Goal: Navigation & Orientation: Find specific page/section

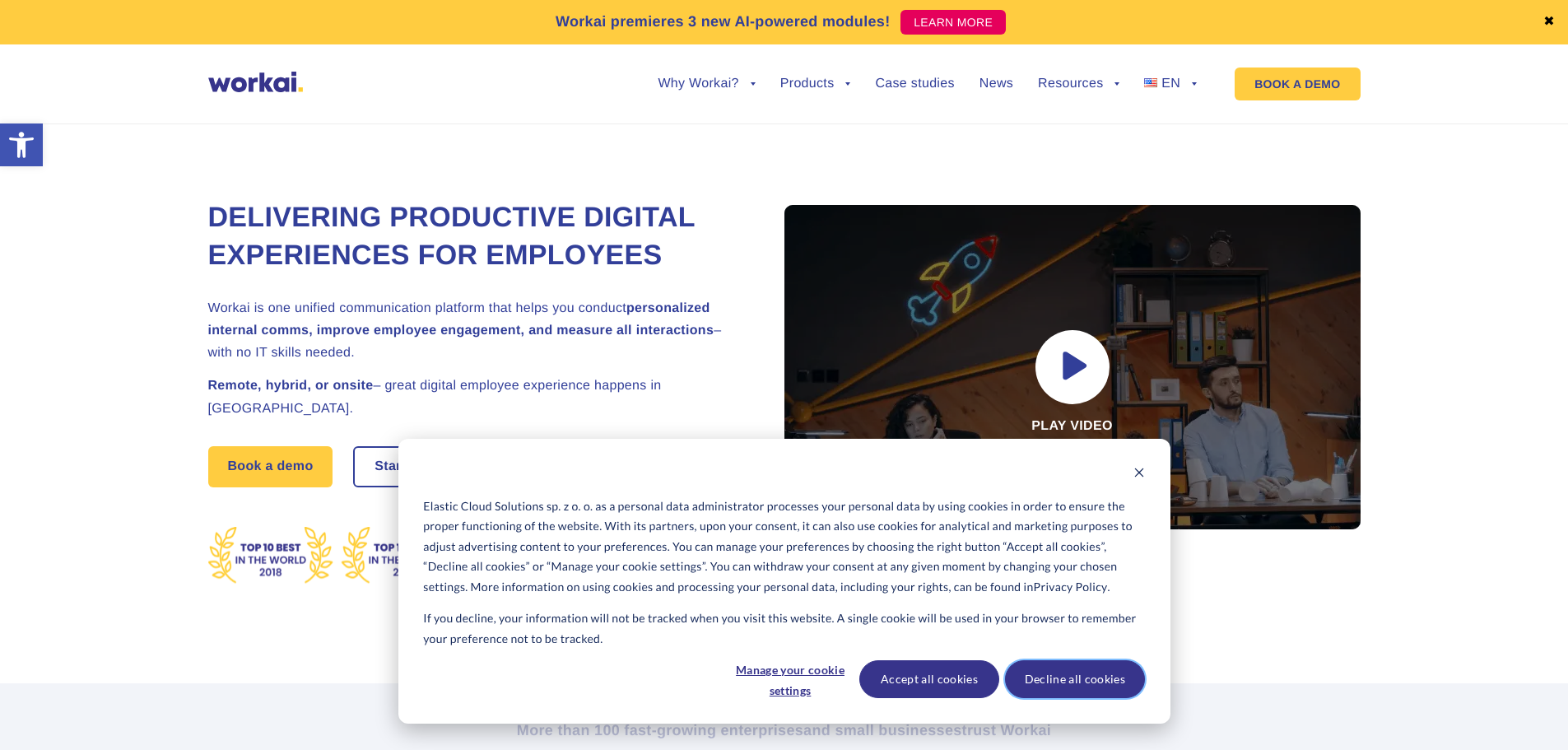
click at [1097, 676] on button "Decline all cookies" at bounding box center [1074, 679] width 140 height 38
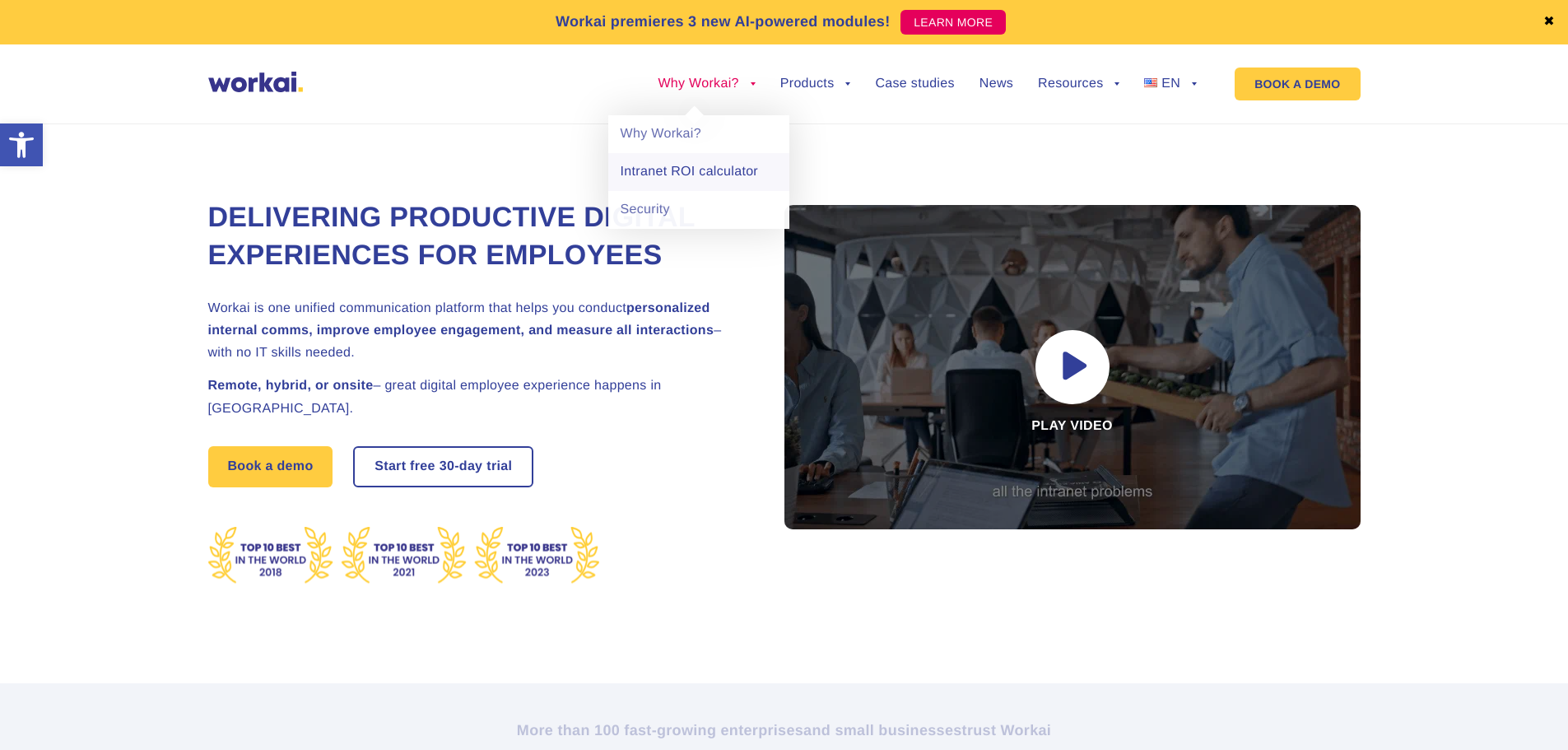
click at [690, 172] on link "Intranet ROI calculator" at bounding box center [699, 172] width 181 height 38
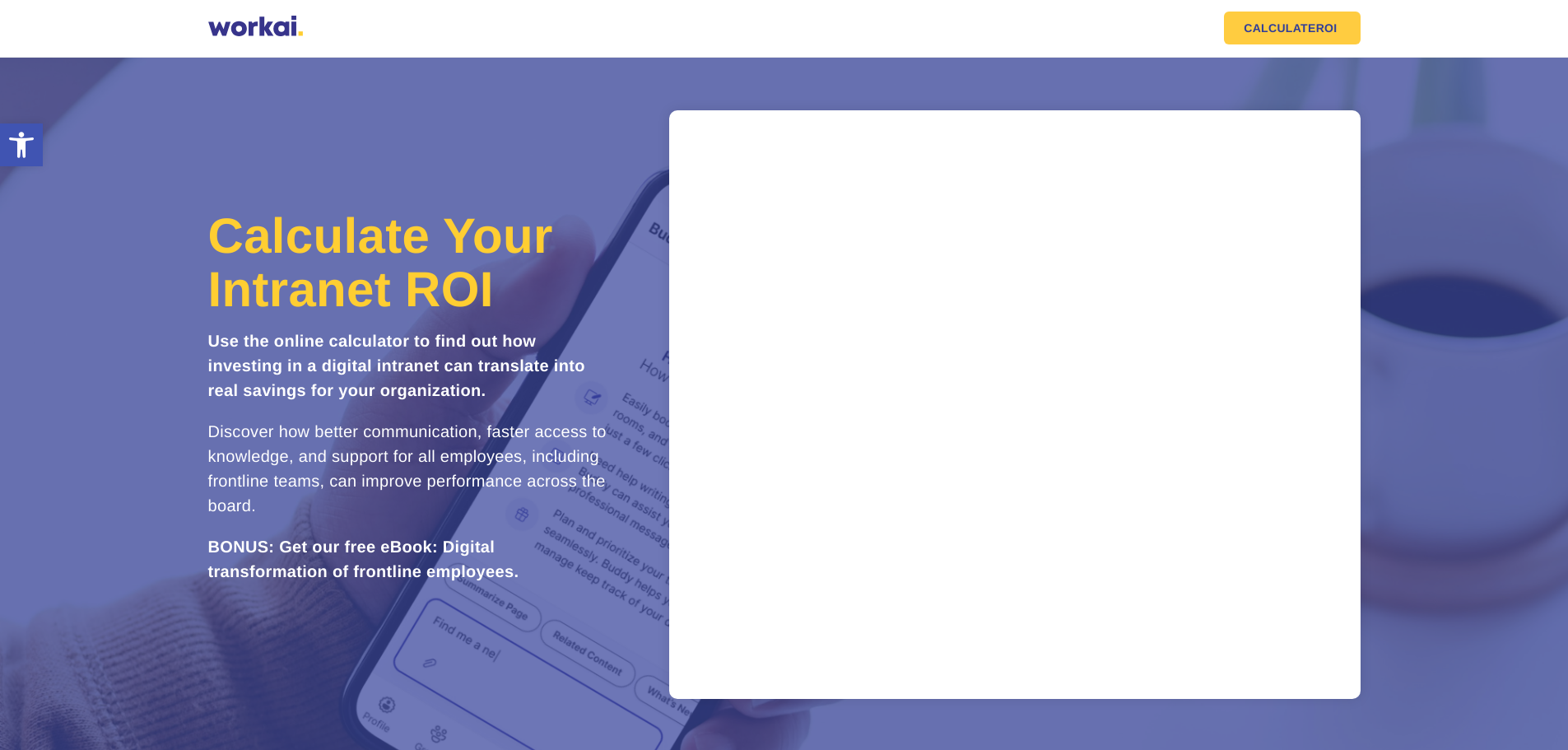
drag, startPoint x: 454, startPoint y: 418, endPoint x: 455, endPoint y: 409, distance: 9.1
click at [454, 412] on div "Calculate Your Intranet ROI Use the online calculator to find out how investing…" at bounding box center [410, 405] width 403 height 392
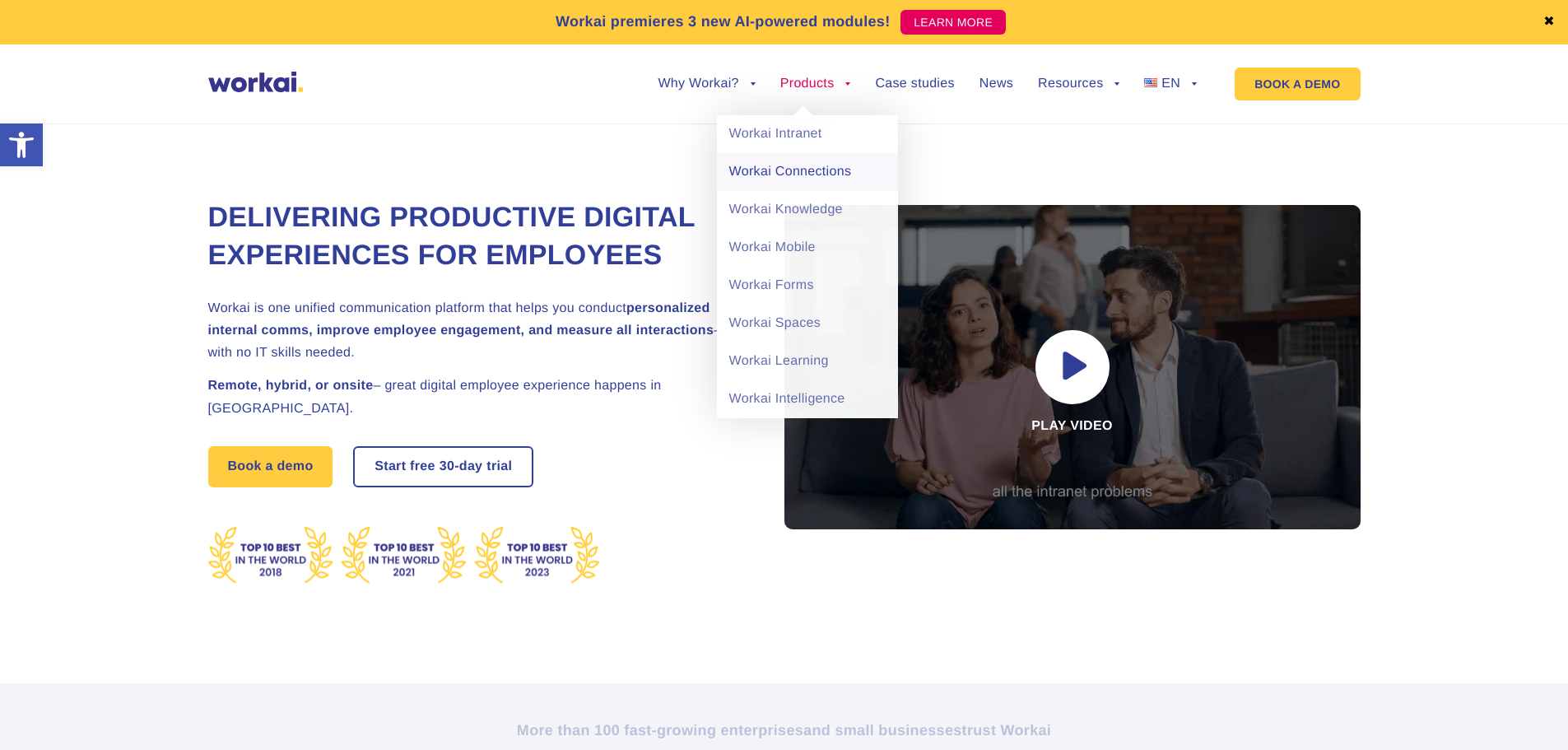
click at [799, 173] on link "Workai Connections" at bounding box center [807, 172] width 181 height 38
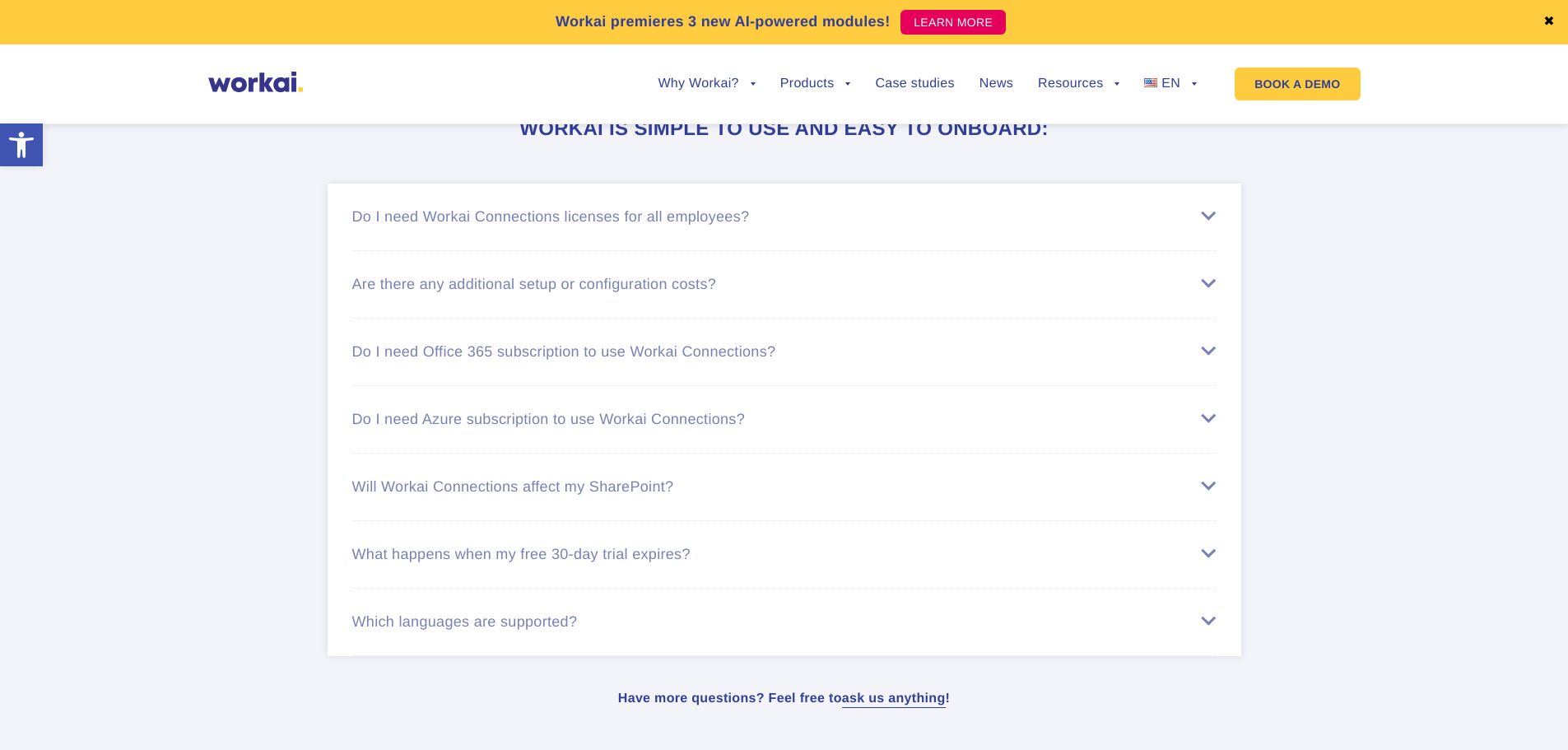
scroll to position [6202, 0]
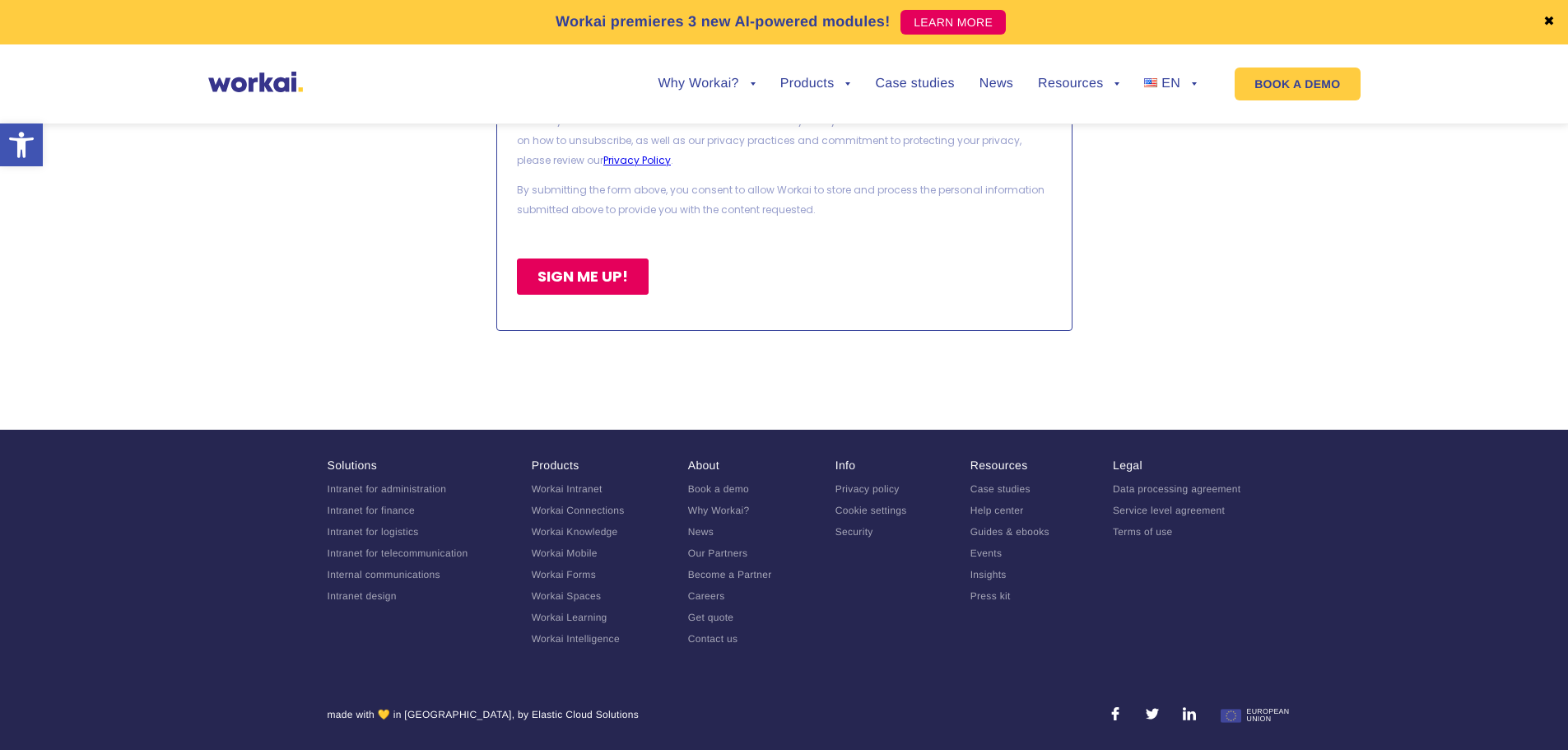
click at [718, 511] on link "Why Workai?" at bounding box center [718, 511] width 62 height 12
click at [722, 642] on link "Contact us" at bounding box center [712, 639] width 50 height 12
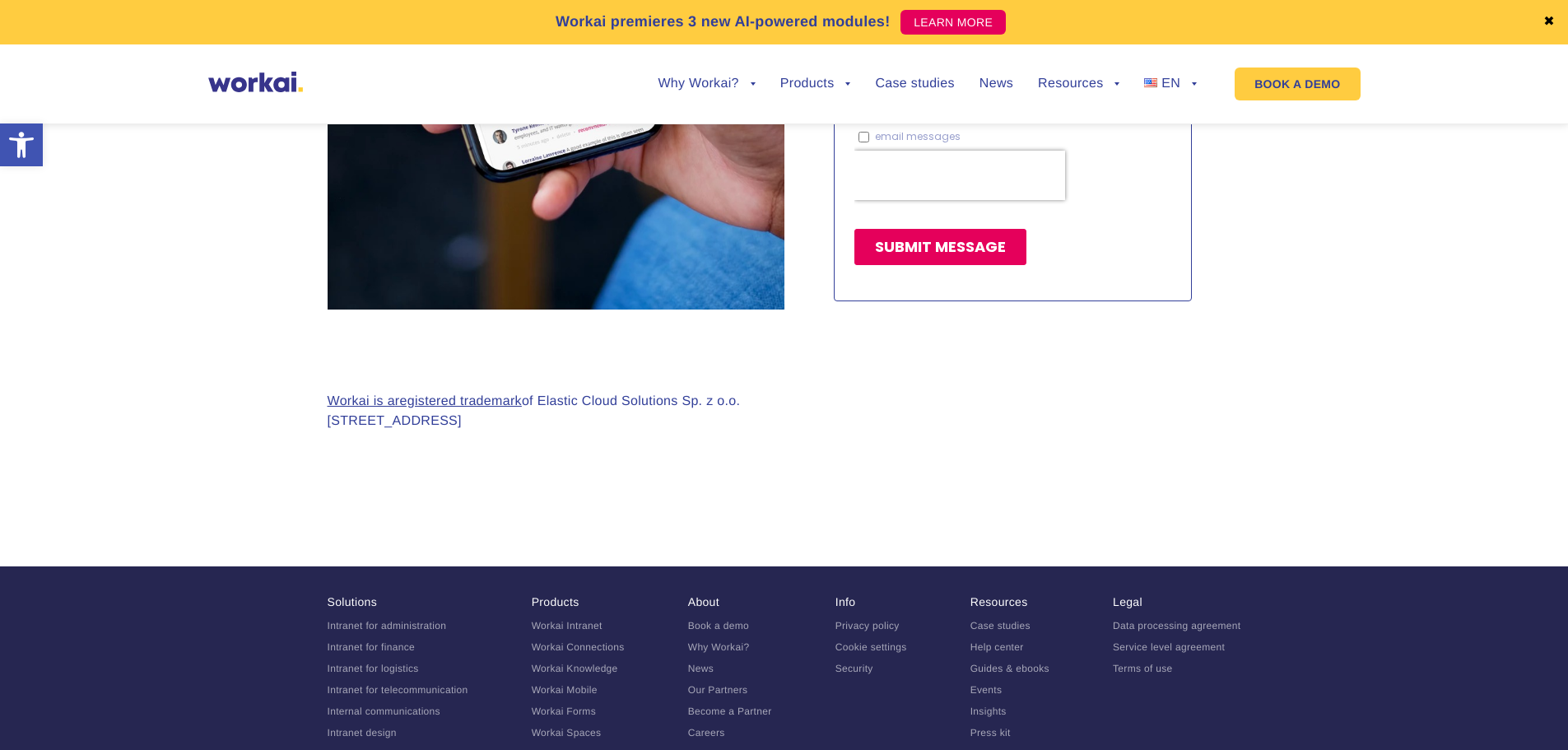
scroll to position [1482, 0]
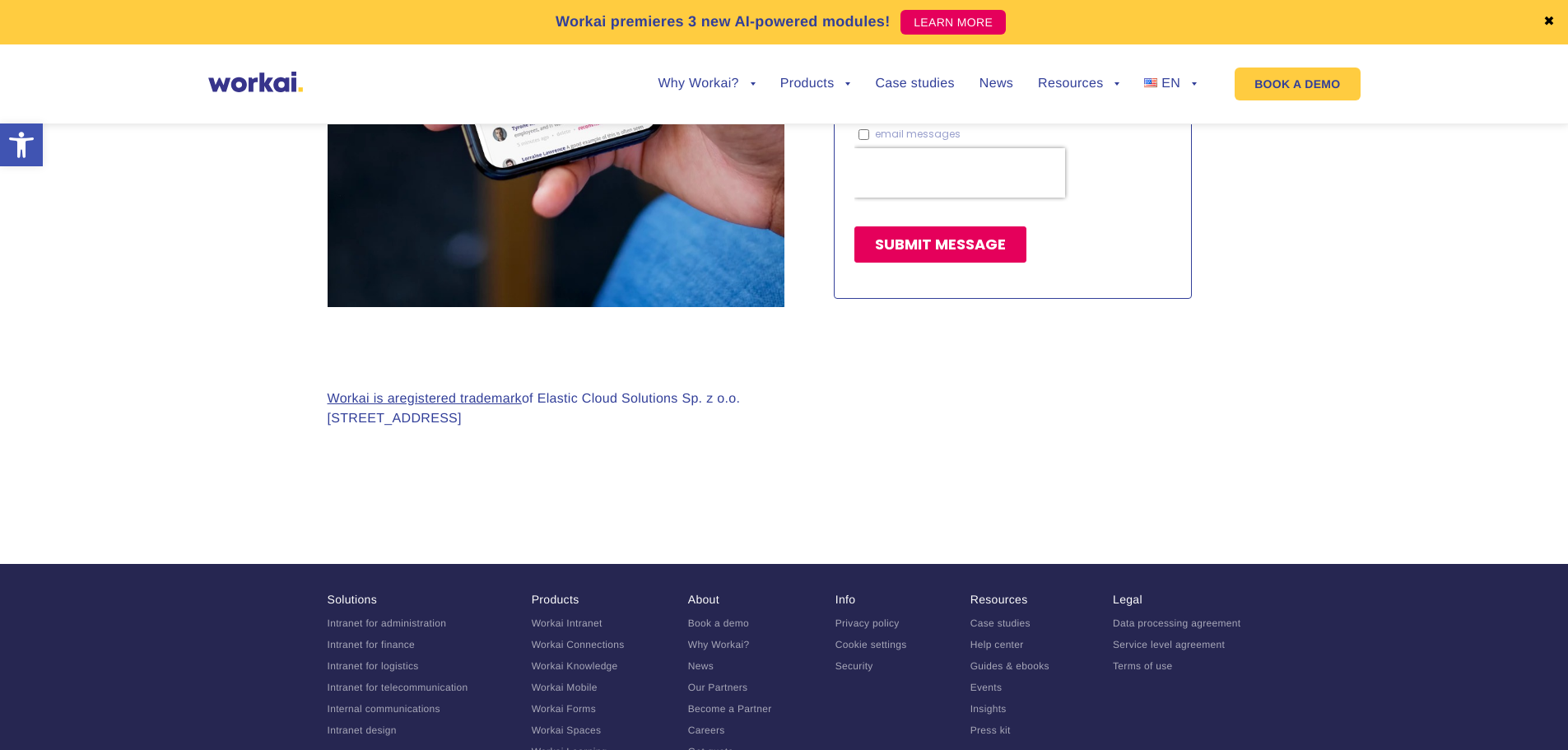
drag, startPoint x: 637, startPoint y: 395, endPoint x: 288, endPoint y: 366, distance: 350.2
click at [288, 366] on section "Workai is a registered trademark of Elastic Cloud Solutions Sp. z o.o. 71 Żuraw…" at bounding box center [784, 422] width 1568 height 230
click at [603, 396] on p "Workai is a registered trademark of Elastic Cloud Solutions Sp. z o.o. 71 Żuraw…" at bounding box center [534, 409] width 413 height 39
